Goal: Task Accomplishment & Management: Complete application form

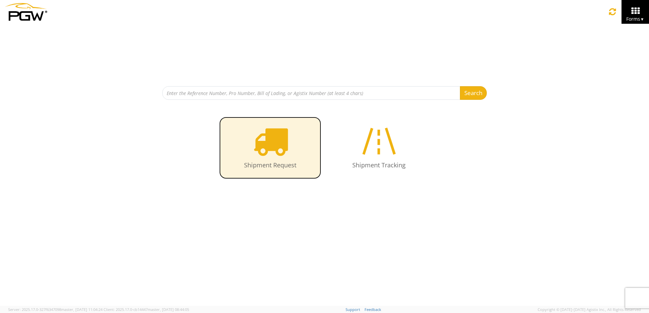
click at [271, 153] on icon at bounding box center [270, 141] width 35 height 35
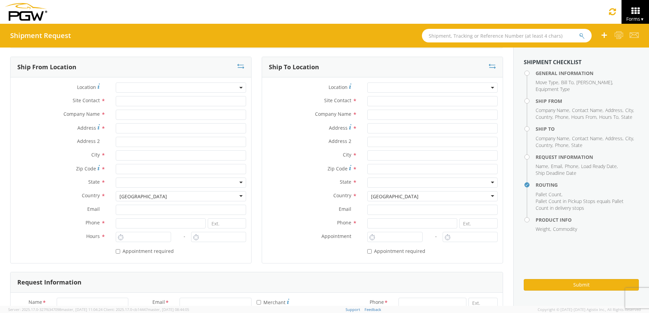
scroll to position [34, 0]
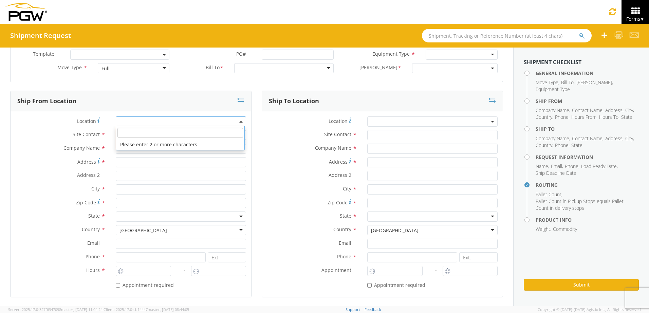
click at [126, 120] on span at bounding box center [181, 121] width 130 height 10
click at [22, 127] on div "Location *" at bounding box center [131, 123] width 241 height 14
click at [127, 122] on span at bounding box center [181, 121] width 130 height 10
click at [239, 121] on b at bounding box center [240, 122] width 3 height 2
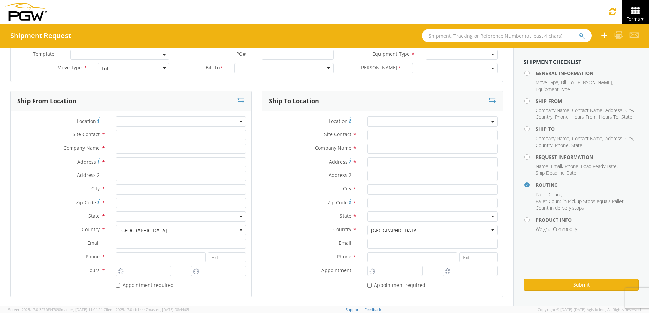
click at [45, 124] on label "Location *" at bounding box center [61, 120] width 100 height 9
click at [118, 151] on input "text" at bounding box center [181, 149] width 130 height 10
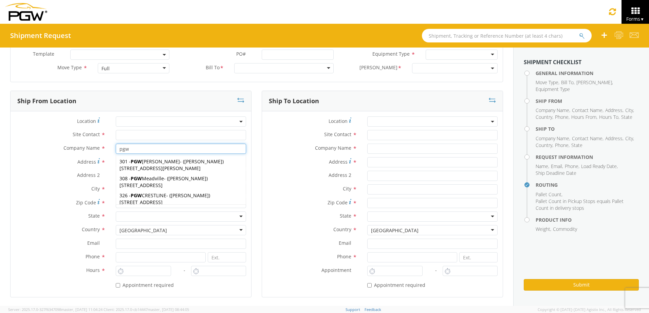
type input "pgw"
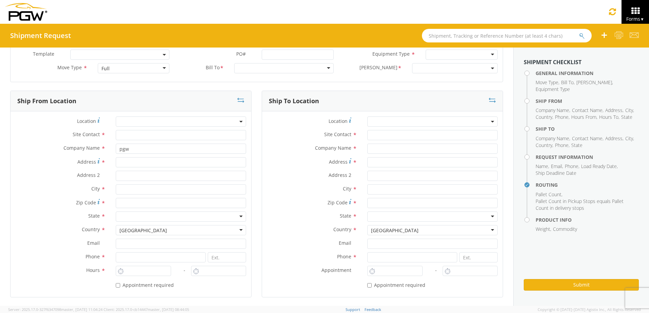
click at [36, 164] on label "Address *" at bounding box center [61, 161] width 100 height 9
click at [116, 164] on input "Address *" at bounding box center [181, 162] width 130 height 10
click at [119, 161] on input "Address *" at bounding box center [181, 162] width 130 height 10
type input "3417 Steen"
click at [124, 191] on input "text" at bounding box center [181, 189] width 130 height 10
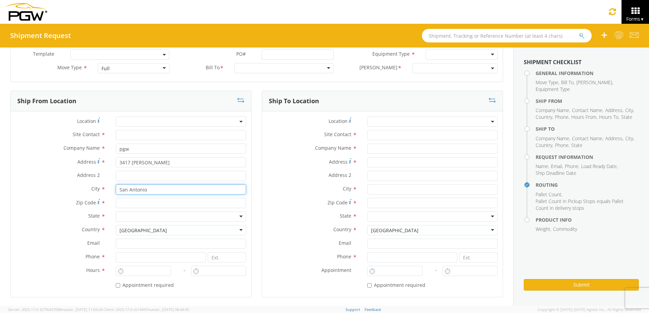
type input "San Antonio"
click at [128, 202] on input "Zip Code *" at bounding box center [181, 203] width 130 height 10
type input "78219"
type input "Rosemary Trevino"
type input "rtrevino@pgwag.com"
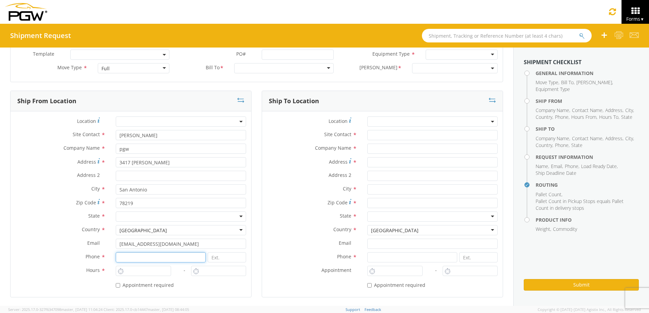
type input "210-662-9295"
type input "7:30 AM"
type input "5:00 PM"
type input "Kyle Faller"
type input "PGW AUTO GLASS"
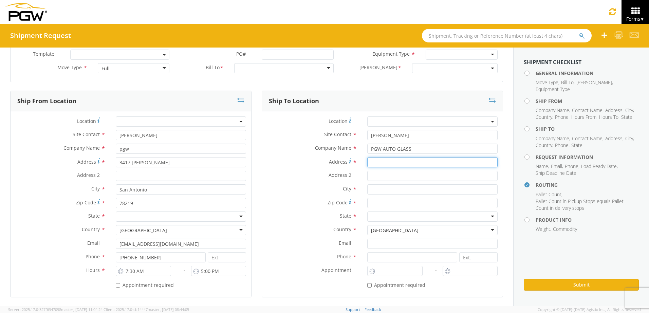
type input "815 Professor Lane"
type input "Sacramento"
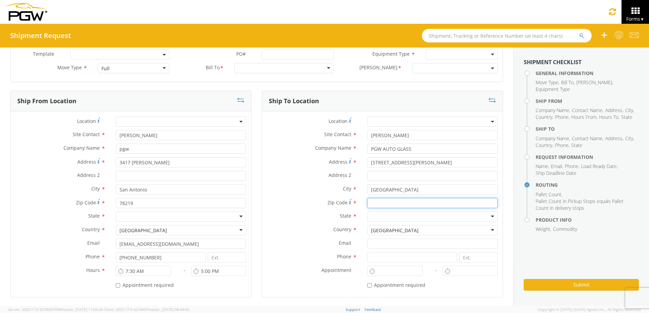
type input "95834"
type input "916-285-0095"
type input "Rosemary Trevino"
type input "rtrevino@pgwag.com"
type input "210-662-9295"
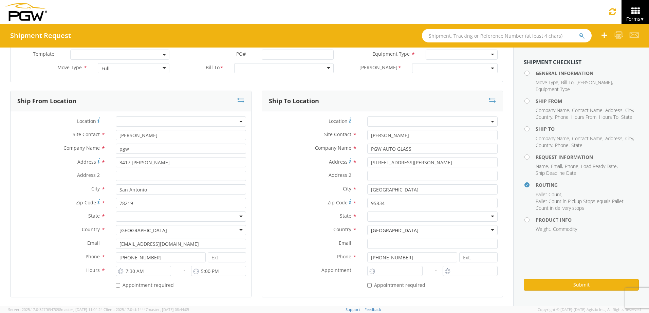
type input "150"
type input "1"
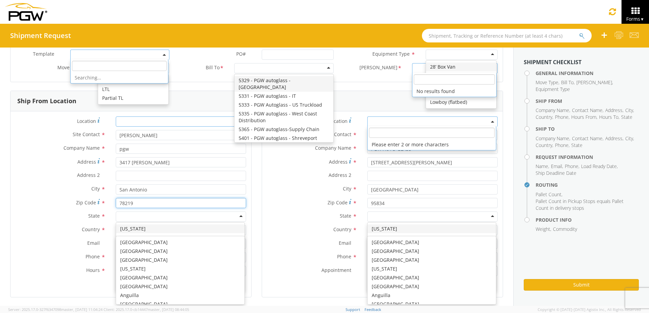
scroll to position [0, 0]
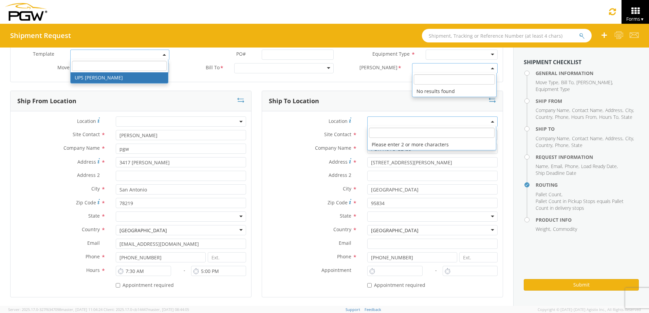
click at [126, 217] on div at bounding box center [181, 216] width 130 height 10
click at [376, 145] on li "Please enter 2 or more characters" at bounding box center [432, 144] width 128 height 11
click at [492, 121] on span at bounding box center [492, 121] width 1 height 10
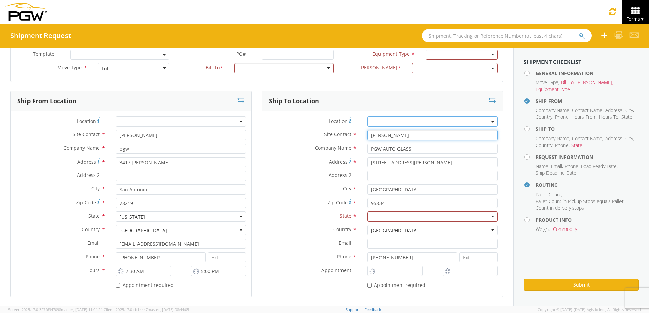
drag, startPoint x: 393, startPoint y: 135, endPoint x: 366, endPoint y: 139, distance: 27.3
click at [367, 139] on input "Kyle Faller" at bounding box center [432, 135] width 130 height 10
click at [383, 148] on div "searching..." at bounding box center [433, 148] width 130 height 10
type input "**"
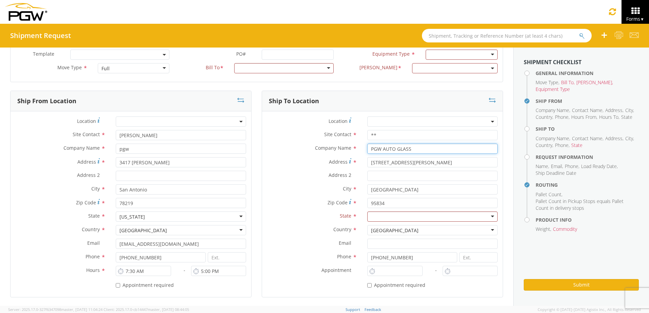
drag, startPoint x: 408, startPoint y: 149, endPoint x: 339, endPoint y: 138, distance: 69.8
click at [339, 138] on div "Location * Site Contact * ** Company Name * PGW AUTO GLASS searching... Address…" at bounding box center [382, 204] width 241 height 176
type input "Novus Auto Glass"
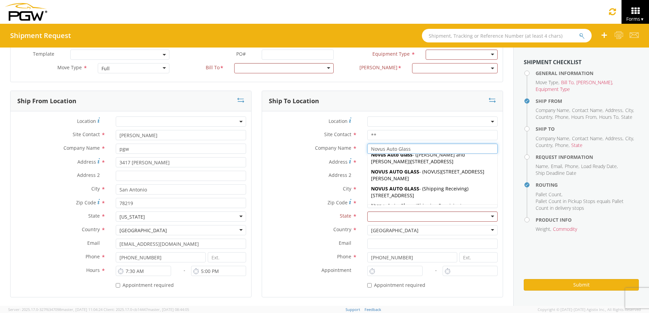
scroll to position [136, 0]
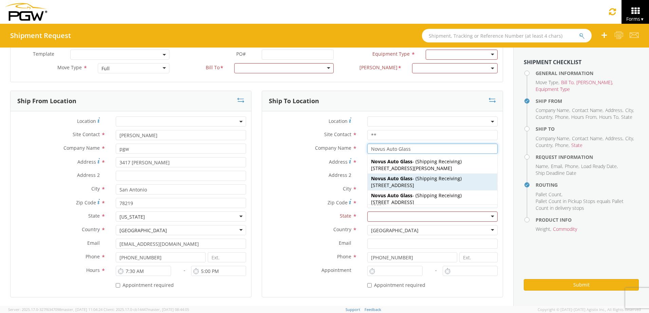
click at [417, 180] on span "Shipping Receiving" at bounding box center [438, 178] width 43 height 6
type input "Shipping Receiving"
type input "610 E Nashville Ave"
type input "ATMORE"
type input "36502"
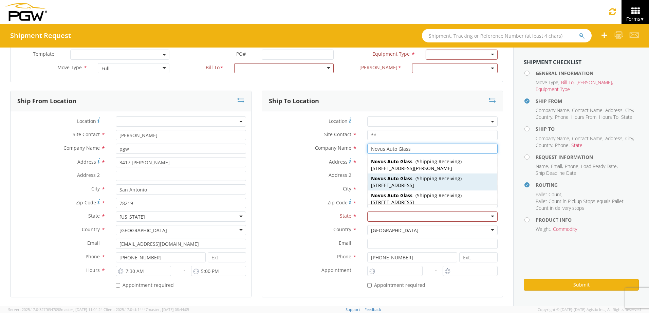
type input "2513681466"
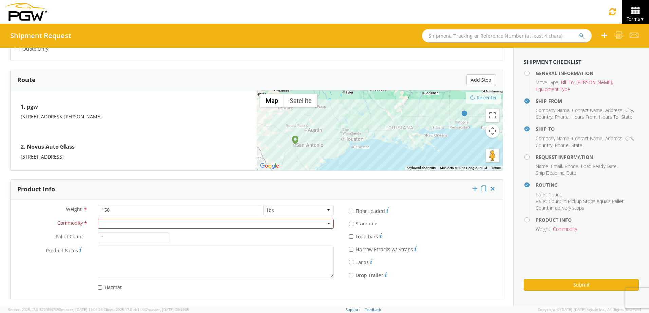
scroll to position [497, 0]
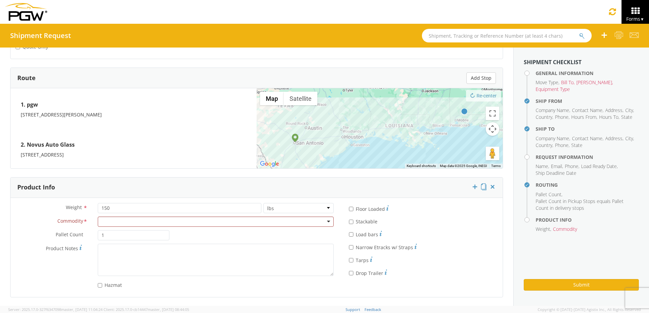
type input "Novus Auto Glass"
drag, startPoint x: 114, startPoint y: 207, endPoint x: 48, endPoint y: 192, distance: 68.2
click at [48, 192] on div "Product Info Weight * 150 lbs kgs Commodity * Adhesives / Glues Aquapel Aquapel…" at bounding box center [256, 237] width 493 height 120
type input "10"
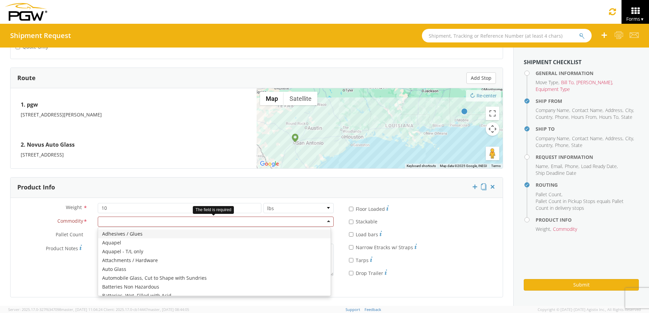
click at [324, 221] on div at bounding box center [216, 222] width 236 height 10
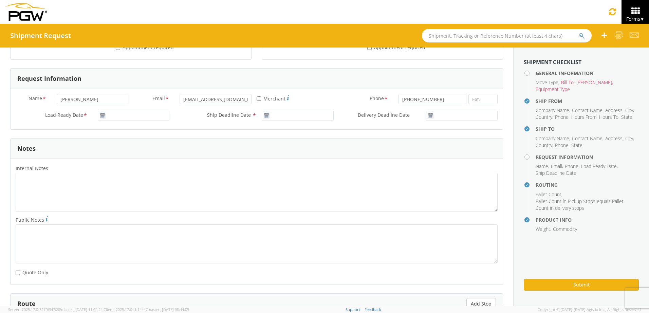
scroll to position [260, 0]
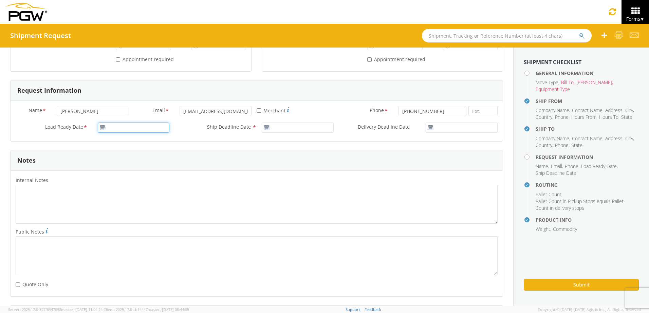
type input "08/19/2025"
click at [126, 128] on input "08/19/2025" at bounding box center [134, 128] width 72 height 10
click at [131, 192] on td "19" at bounding box center [131, 191] width 12 height 10
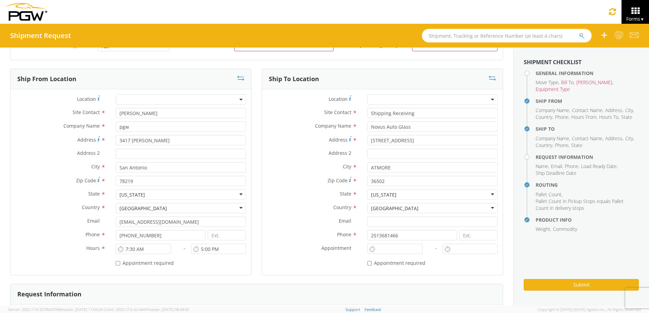
scroll to position [0, 0]
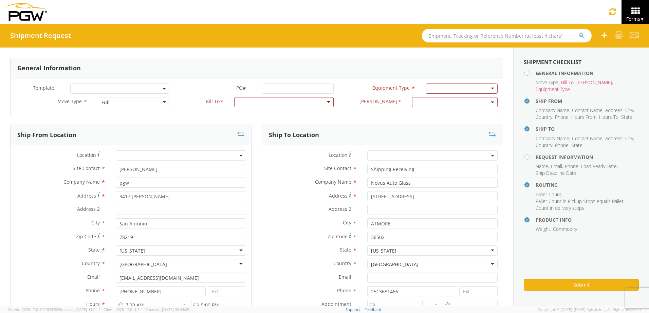
click at [162, 89] on span at bounding box center [119, 89] width 99 height 10
click at [184, 92] on label "PO# *" at bounding box center [215, 88] width 82 height 9
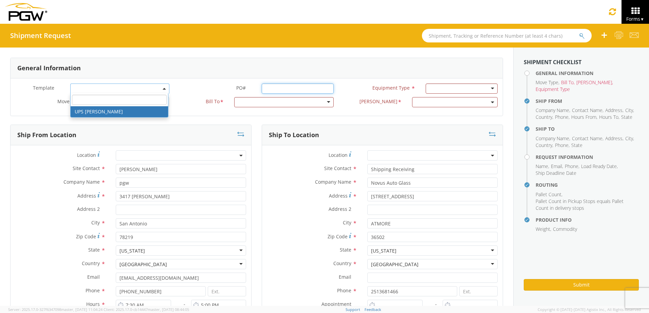
click at [262, 92] on input "PO# *" at bounding box center [298, 89] width 72 height 10
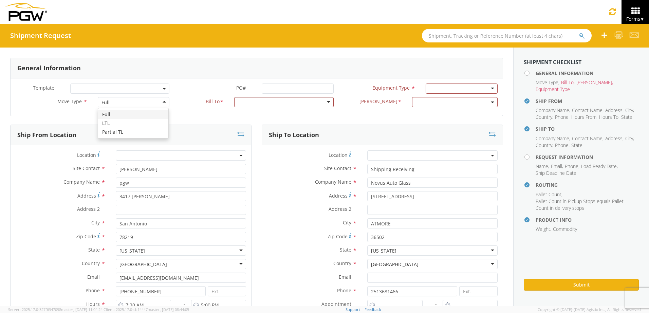
click at [164, 100] on div "Full" at bounding box center [134, 102] width 72 height 10
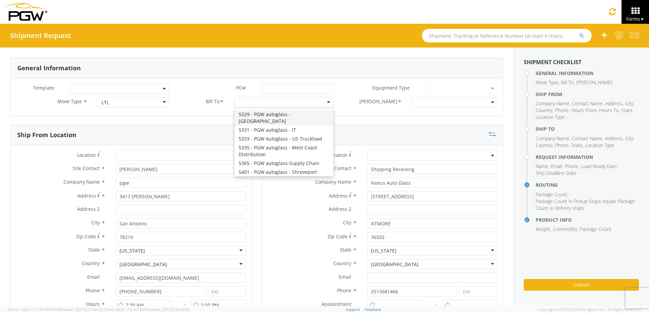
click at [325, 103] on div at bounding box center [283, 102] width 99 height 10
click at [258, 103] on div at bounding box center [283, 102] width 99 height 10
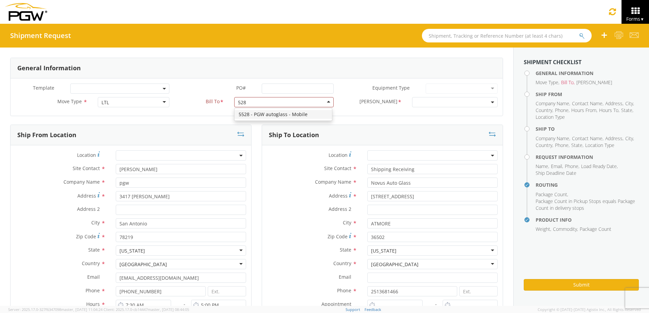
type input "528"
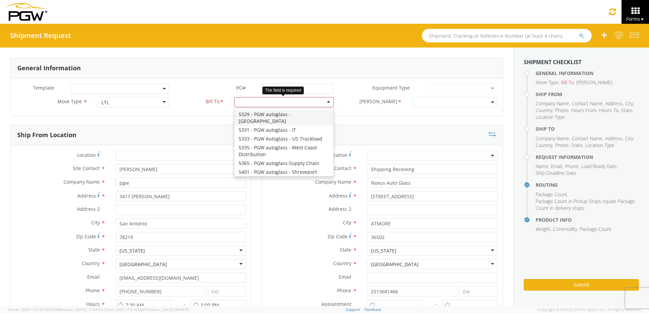
click at [238, 103] on input "select-one" at bounding box center [238, 102] width 1 height 7
type input "528"
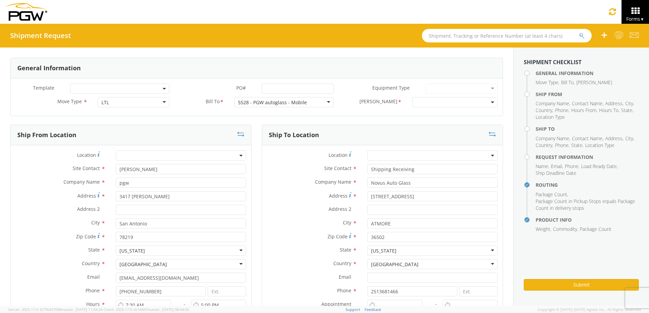
select select
click at [162, 102] on div "LTL" at bounding box center [134, 102] width 72 height 10
click at [186, 113] on div "Template * PO# * Equipment Type * 28’ Box Van 53’ Dry Van Dropdeck (van) Flatbe…" at bounding box center [257, 96] width 492 height 37
click at [161, 102] on div "LTL" at bounding box center [134, 102] width 72 height 10
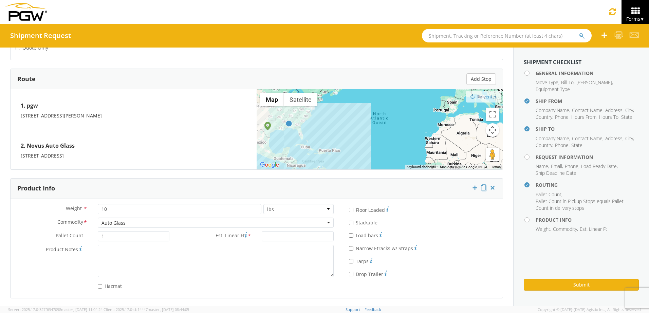
scroll to position [497, 0]
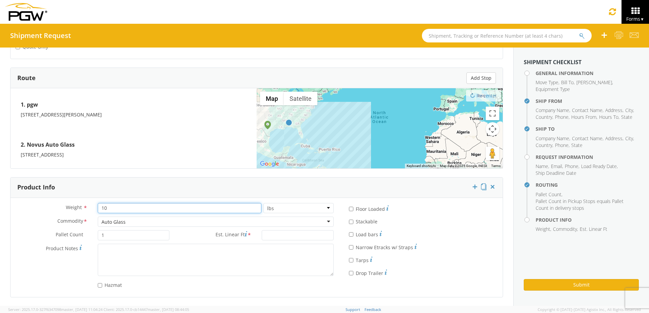
drag, startPoint x: 71, startPoint y: 204, endPoint x: 63, endPoint y: 202, distance: 8.3
click at [63, 202] on div "Weight * 10 lbs kgs Commodity * Auto Glass Auto Glass Adhesives / Glues Aquapel…" at bounding box center [257, 247] width 492 height 99
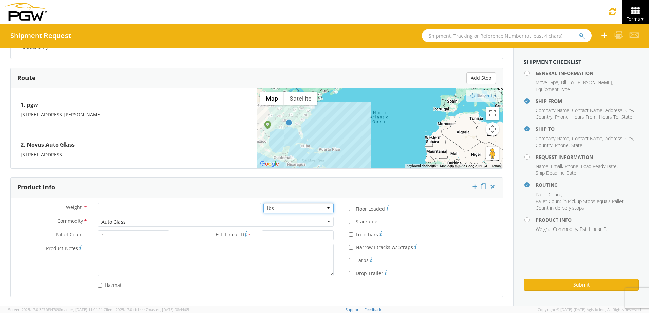
click at [324, 208] on select "lbs kgs" at bounding box center [298, 208] width 70 height 10
click at [263, 203] on select "lbs kgs" at bounding box center [298, 208] width 70 height 10
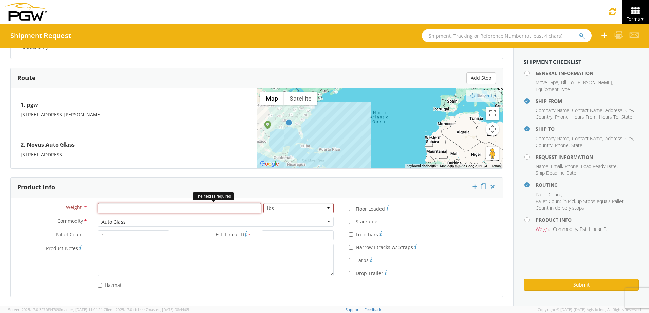
click at [155, 207] on input "number" at bounding box center [180, 208] width 164 height 10
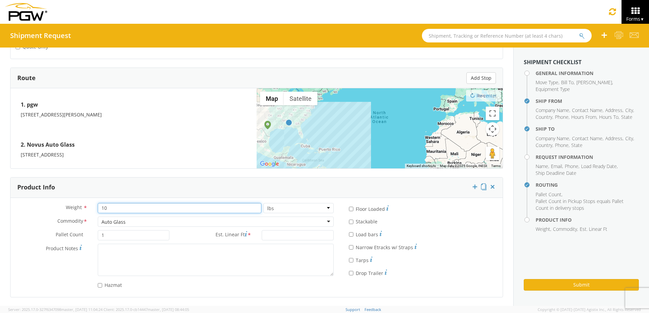
scroll to position [463, 0]
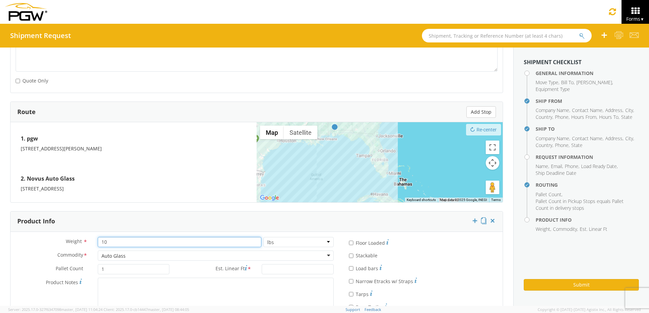
type input "10"
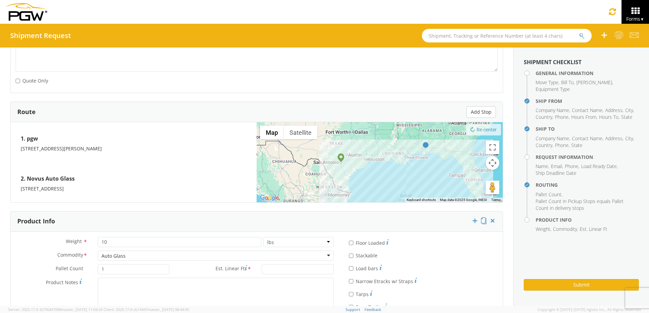
drag, startPoint x: 278, startPoint y: 163, endPoint x: 366, endPoint y: 183, distance: 90.7
click at [366, 183] on div "To navigate, press the arrow keys." at bounding box center [380, 162] width 246 height 80
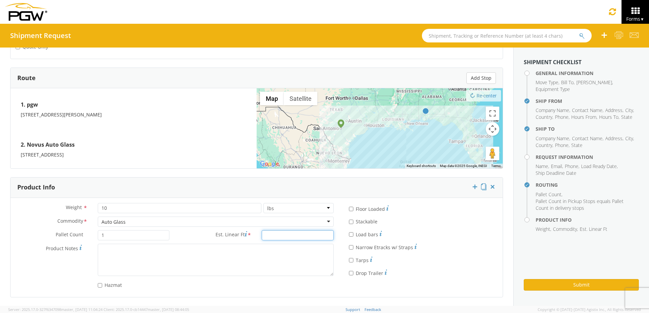
click at [269, 236] on input "Est. Linear Ft *" at bounding box center [298, 235] width 72 height 10
type input "3"
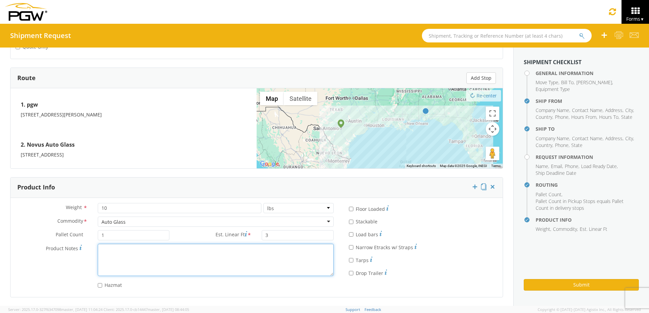
click at [118, 255] on textarea "Product Notes *" at bounding box center [216, 260] width 236 height 32
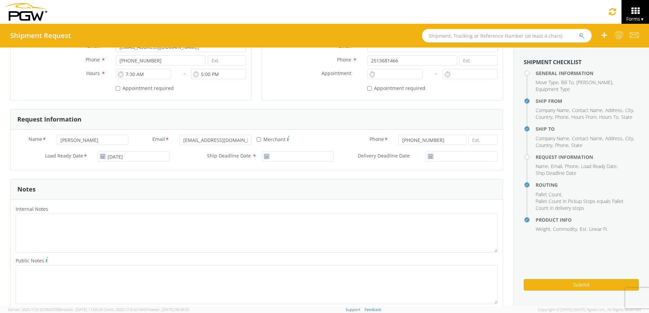
scroll to position [226, 0]
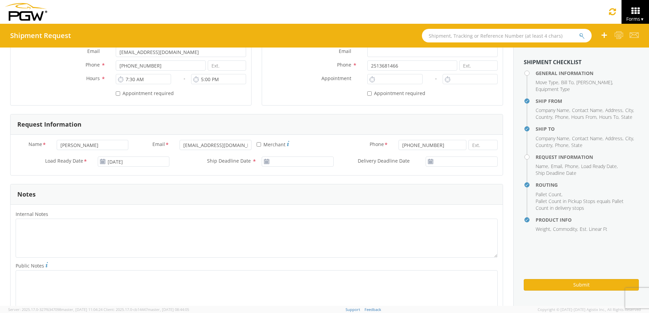
type textarea "Tempered door glass 35"x4"x32""
type input "08/19/2025"
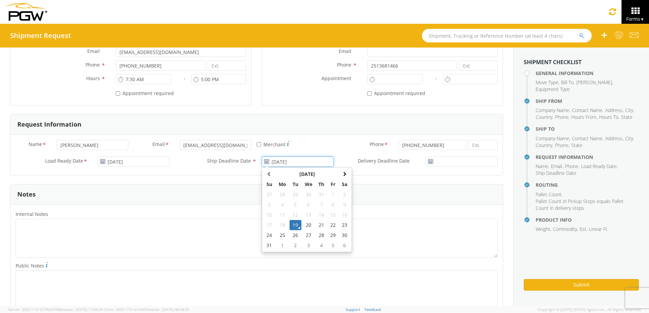
click at [286, 163] on input "08/19/2025" at bounding box center [298, 161] width 72 height 10
click at [294, 226] on td "19" at bounding box center [296, 225] width 12 height 10
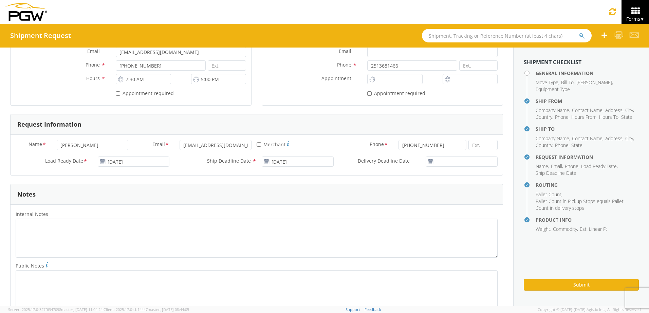
click at [430, 163] on div at bounding box center [462, 161] width 72 height 10
click at [428, 162] on icon at bounding box center [431, 161] width 6 height 5
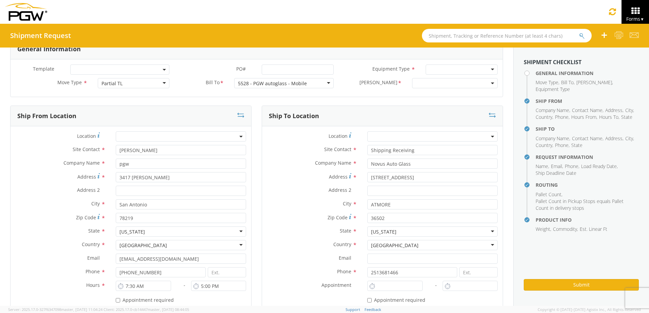
scroll to position [0, 0]
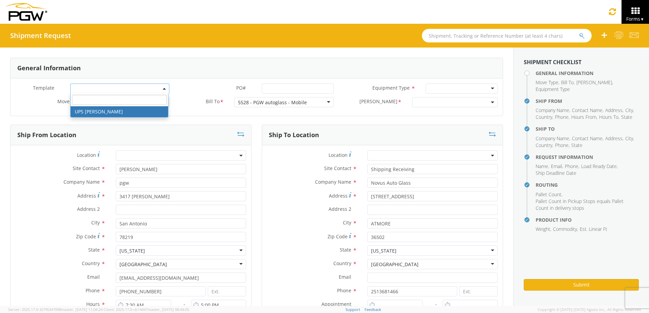
click at [163, 89] on b at bounding box center [164, 89] width 3 height 2
click at [165, 89] on span at bounding box center [119, 89] width 99 height 10
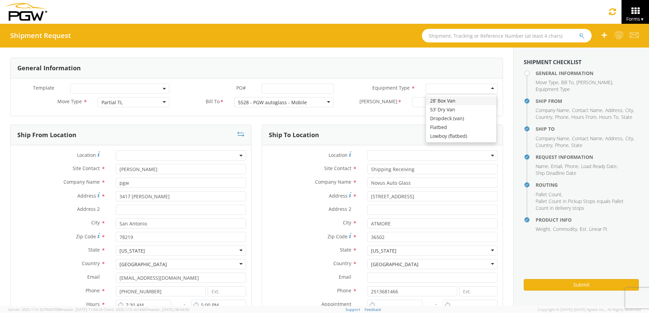
click at [487, 88] on div at bounding box center [462, 89] width 72 height 10
click at [491, 102] on b at bounding box center [492, 103] width 3 height 2
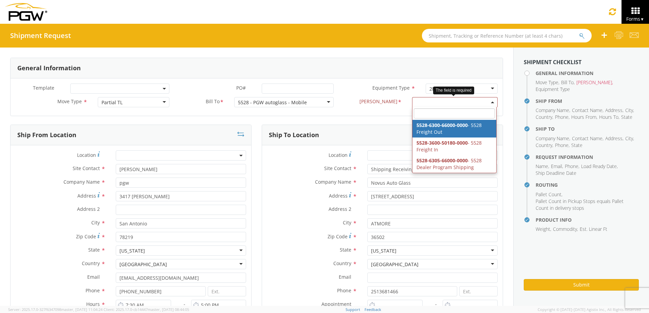
click at [489, 102] on span at bounding box center [455, 102] width 86 height 10
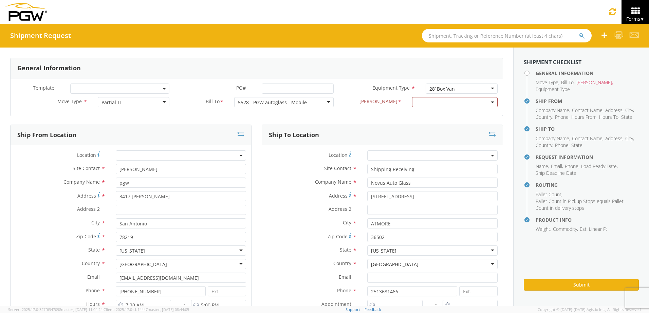
click at [253, 125] on div "Ship From Location Location * Site Contact * Rosemary Trevino Company Name * pg…" at bounding box center [131, 232] width 252 height 215
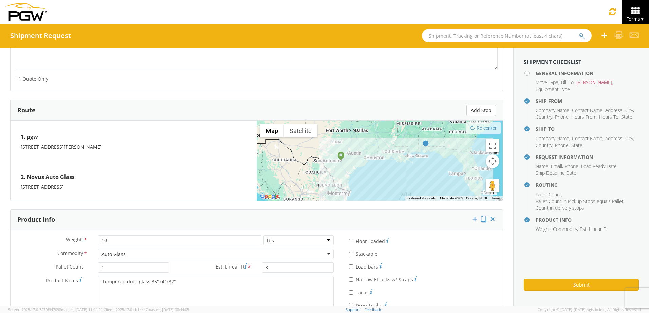
scroll to position [497, 0]
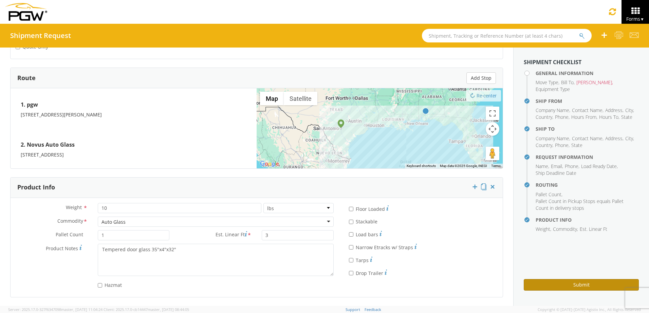
click at [563, 283] on button "Submit" at bounding box center [581, 285] width 115 height 12
click at [587, 284] on button "Submit" at bounding box center [581, 285] width 115 height 12
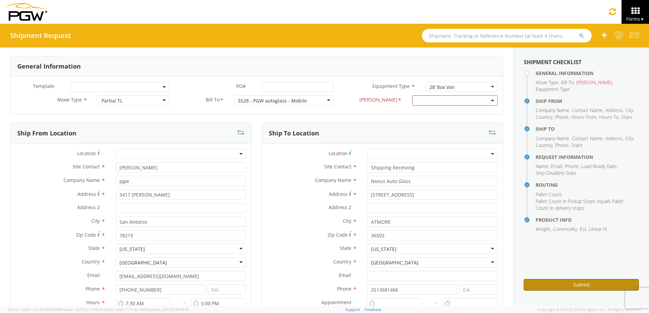
scroll to position [0, 0]
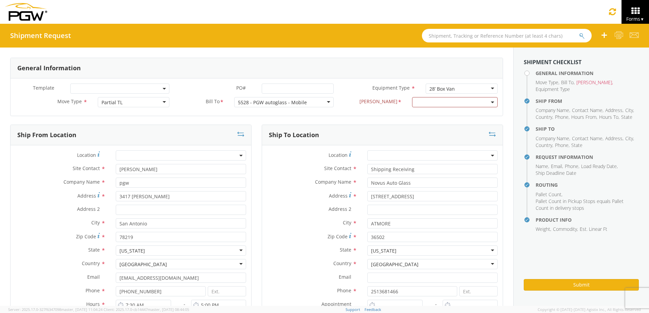
click at [161, 88] on span at bounding box center [119, 89] width 99 height 10
click at [196, 89] on label "PO# *" at bounding box center [215, 88] width 82 height 9
click at [262, 89] on input "PO# *" at bounding box center [298, 89] width 72 height 10
click at [239, 156] on b at bounding box center [240, 156] width 3 height 2
click at [263, 169] on label "Site Contact *" at bounding box center [312, 168] width 100 height 9
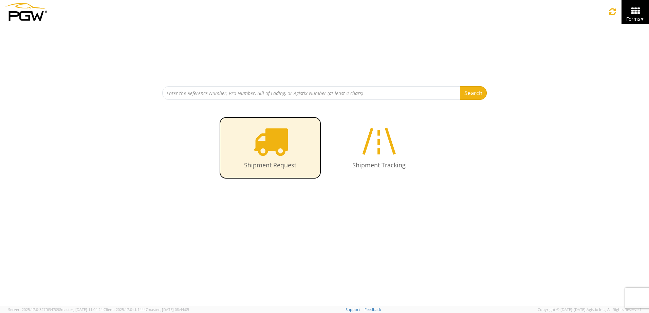
click at [274, 149] on icon at bounding box center [270, 141] width 35 height 35
